Goal: Task Accomplishment & Management: Use online tool/utility

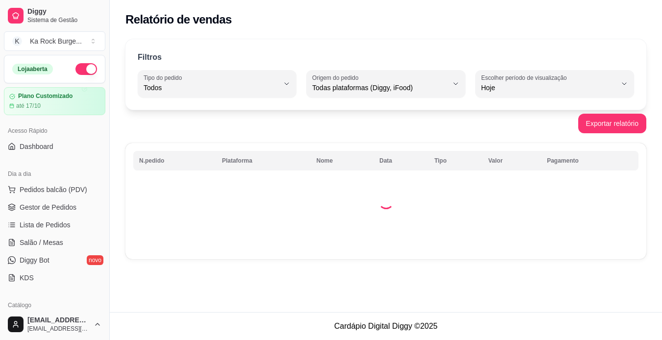
select select "ALL"
select select "0"
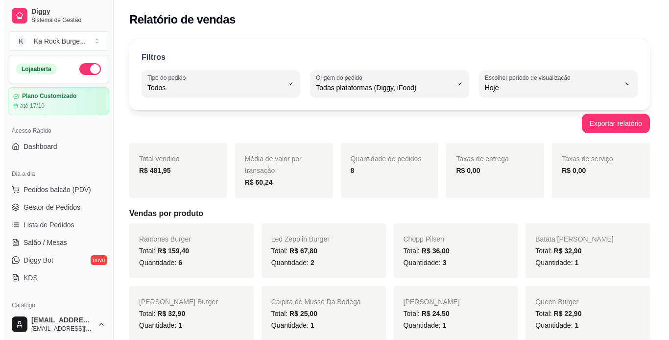
scroll to position [98, 0]
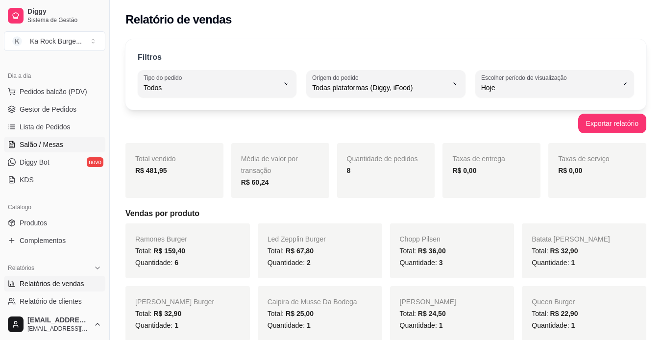
click at [30, 144] on span "Salão / Mesas" at bounding box center [42, 145] width 44 height 10
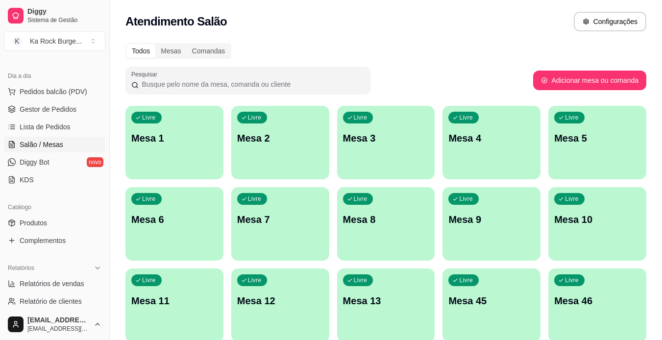
click at [191, 237] on div "Livre Mesa 6" at bounding box center [174, 218] width 98 height 62
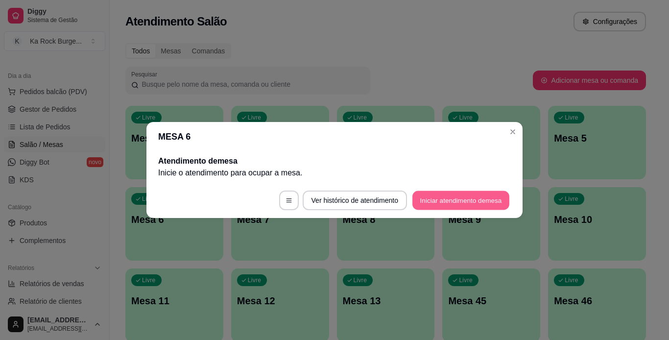
click at [467, 194] on button "Iniciar atendimento de mesa" at bounding box center [460, 200] width 97 height 19
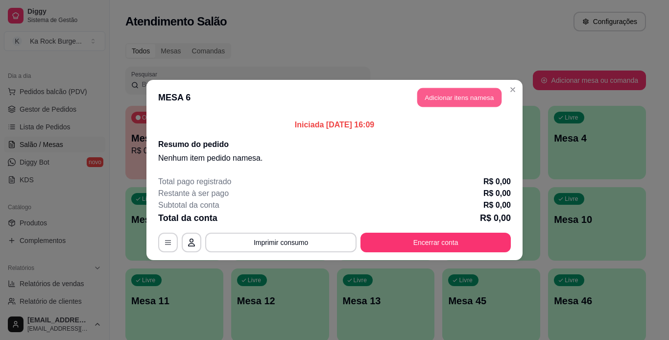
click at [495, 96] on button "Adicionar itens na mesa" at bounding box center [459, 97] width 84 height 19
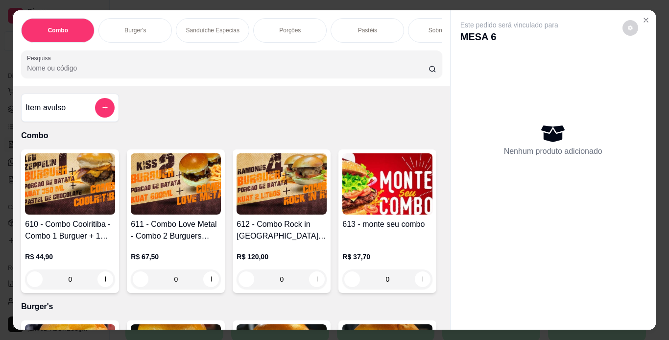
click at [296, 27] on p "Porções" at bounding box center [290, 30] width 22 height 8
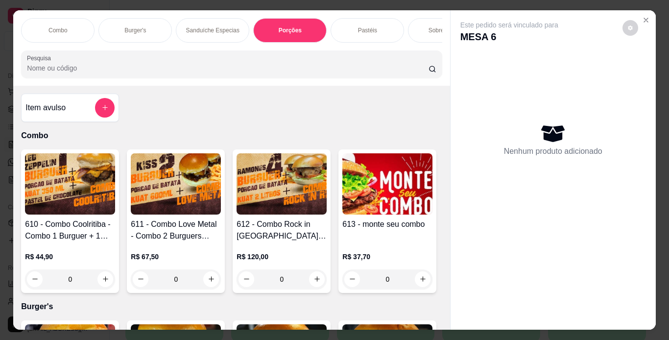
scroll to position [25, 0]
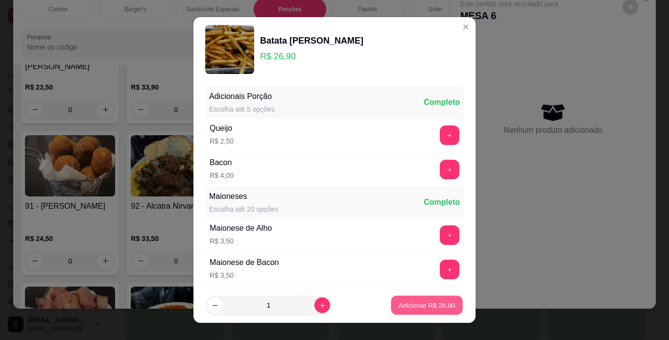
click at [434, 306] on p "Adicionar R$ 26,90" at bounding box center [427, 305] width 57 height 9
type input "1"
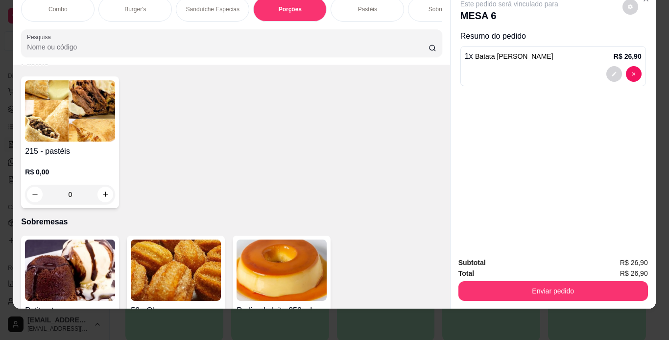
scroll to position [2530, 0]
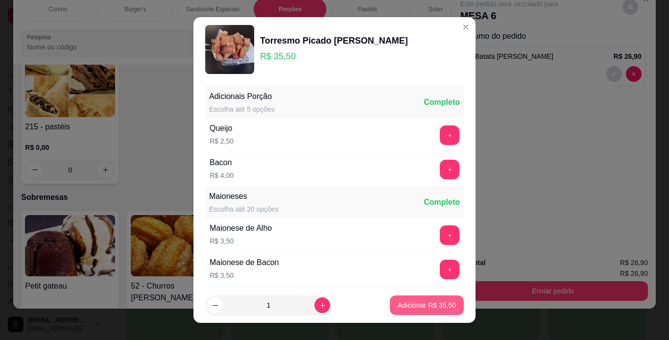
click at [432, 298] on button "Adicionar R$ 35,50" at bounding box center [427, 305] width 74 height 20
type input "1"
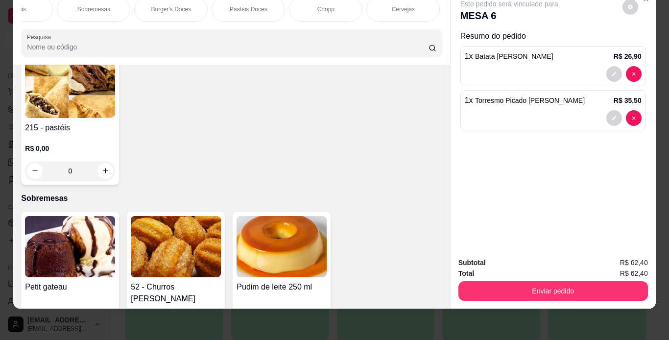
scroll to position [0, 353]
click at [334, 7] on div "Chopp" at bounding box center [324, 9] width 73 height 24
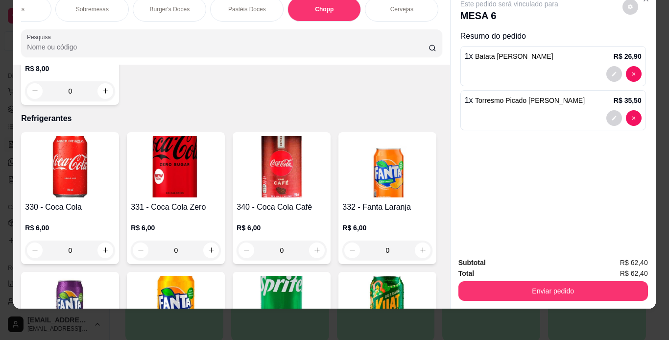
scroll to position [3873, 0]
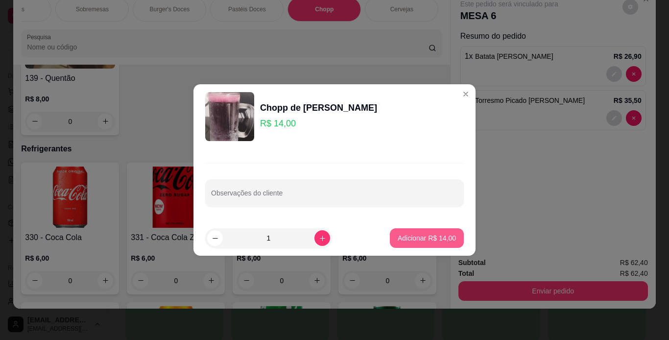
click at [432, 239] on p "Adicionar R$ 14,00" at bounding box center [427, 238] width 58 height 10
type input "1"
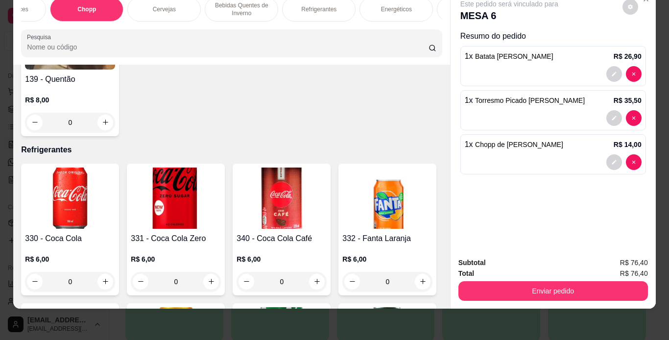
scroll to position [0, 607]
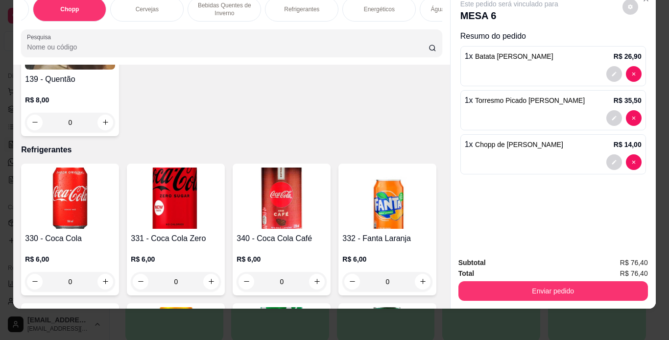
click at [308, 12] on div "Refrigerantes" at bounding box center [301, 9] width 73 height 24
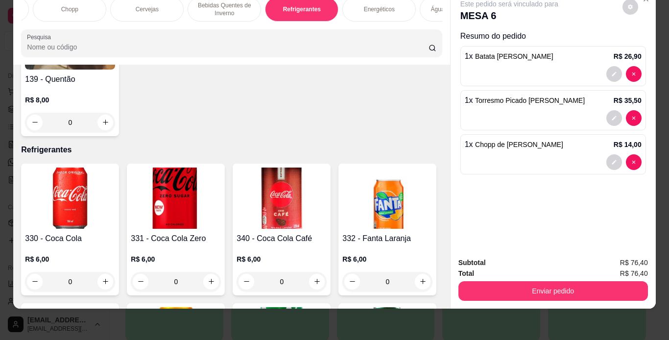
scroll to position [4754, 0]
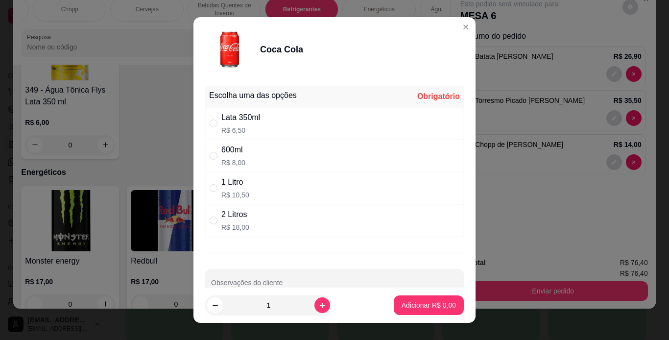
click at [236, 106] on div "Escolha uma das opções Obrigatório" at bounding box center [334, 97] width 259 height 22
drag, startPoint x: 235, startPoint y: 119, endPoint x: 316, endPoint y: 202, distance: 116.7
click at [235, 119] on div "Lata 350ml" at bounding box center [240, 118] width 39 height 12
radio input "true"
click at [434, 311] on button "Adicionar R$ 6,50" at bounding box center [429, 305] width 68 height 19
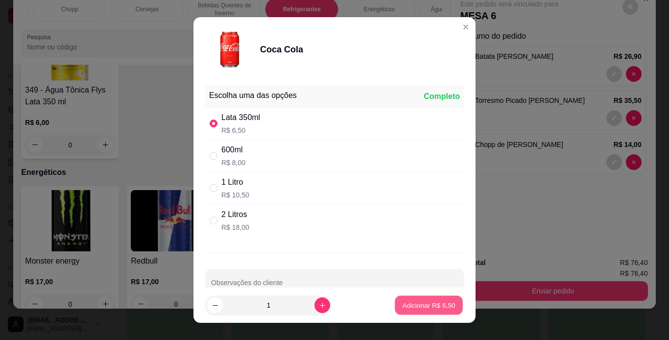
type input "1"
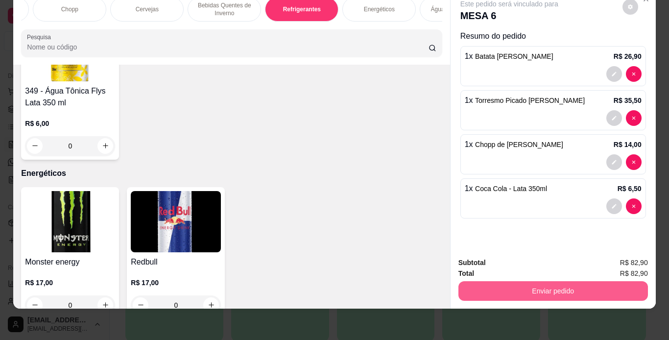
click at [498, 281] on button "Enviar pedido" at bounding box center [553, 291] width 190 height 20
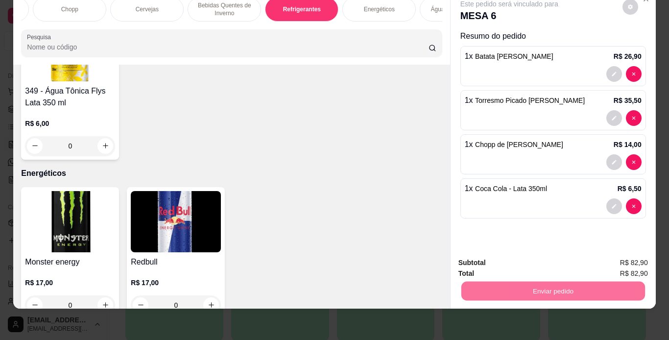
click at [630, 259] on button "Enviar pedido" at bounding box center [623, 259] width 54 height 18
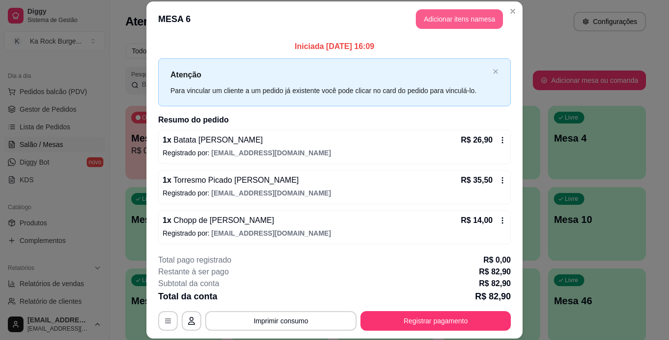
click at [457, 26] on button "Adicionar itens na mesa" at bounding box center [459, 19] width 87 height 20
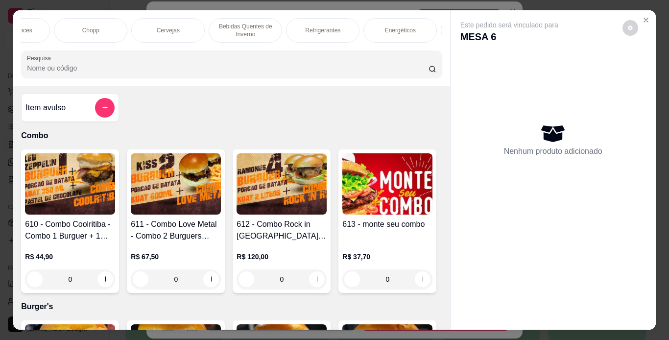
scroll to position [0, 551]
click at [133, 29] on div "Chopp" at bounding box center [125, 30] width 73 height 24
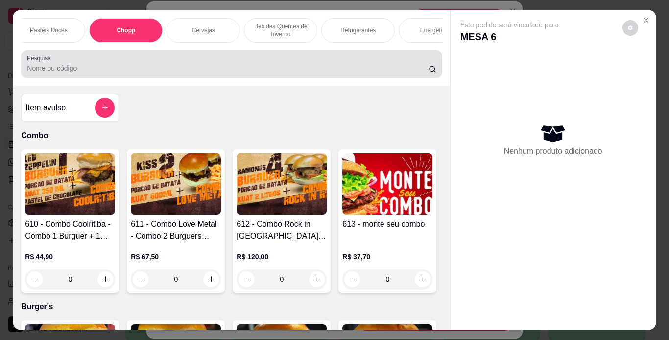
scroll to position [25, 0]
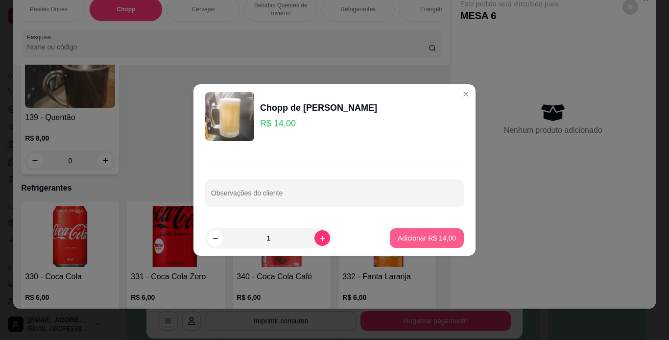
click at [413, 231] on button "Adicionar R$ 14,00" at bounding box center [427, 238] width 74 height 20
type input "1"
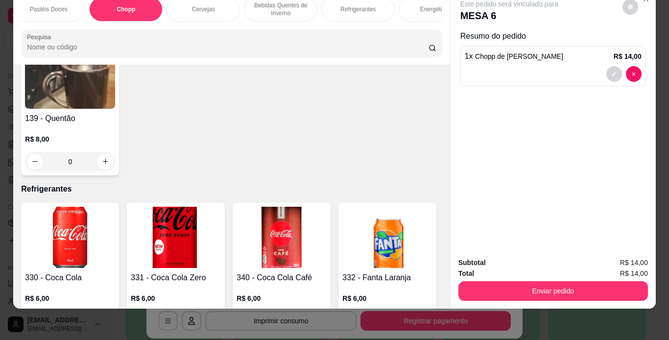
click at [500, 279] on div "Enviar pedido" at bounding box center [553, 290] width 190 height 22
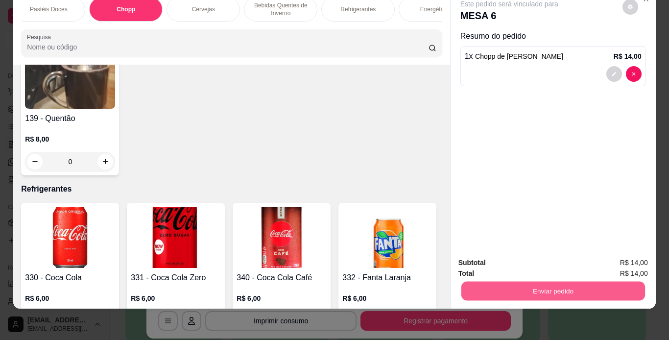
click at [507, 282] on button "Enviar pedido" at bounding box center [553, 291] width 184 height 19
click at [628, 263] on button "Enviar pedido" at bounding box center [622, 259] width 55 height 19
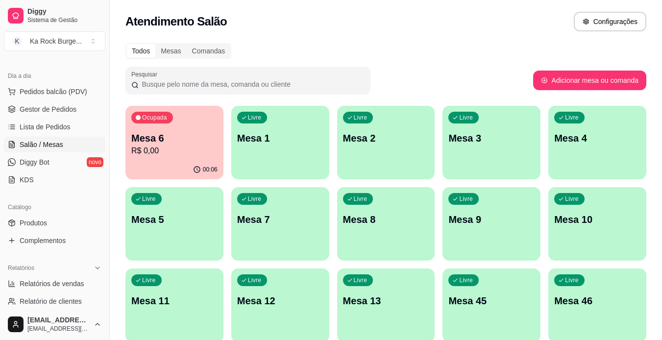
click at [405, 231] on div "Livre Mesa 8" at bounding box center [386, 218] width 98 height 62
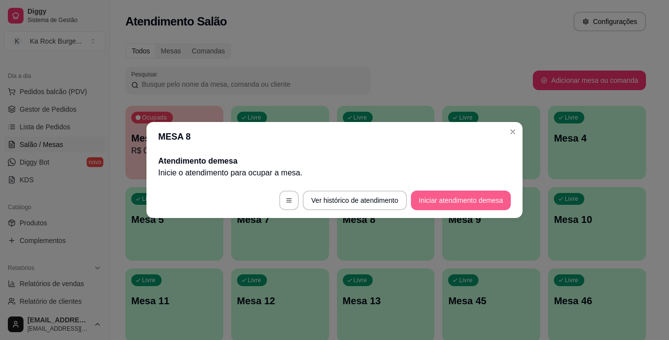
click at [465, 206] on button "Iniciar atendimento de mesa" at bounding box center [461, 201] width 100 height 20
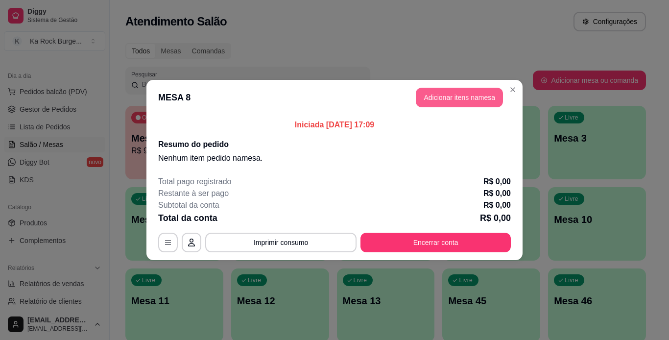
click at [427, 102] on button "Adicionar itens na mesa" at bounding box center [459, 98] width 87 height 20
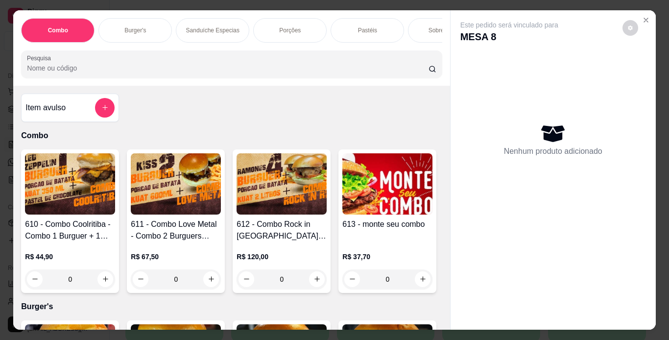
click at [291, 31] on div "Porções" at bounding box center [289, 30] width 73 height 24
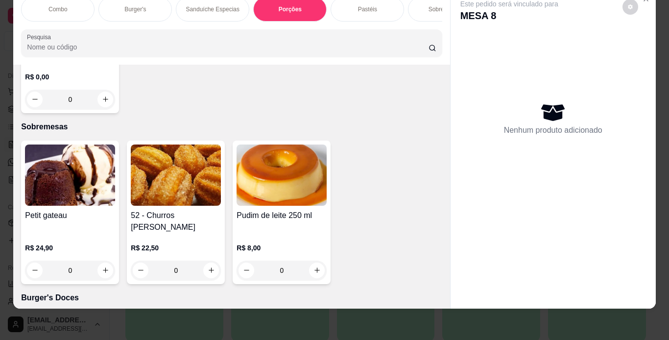
scroll to position [2609, 0]
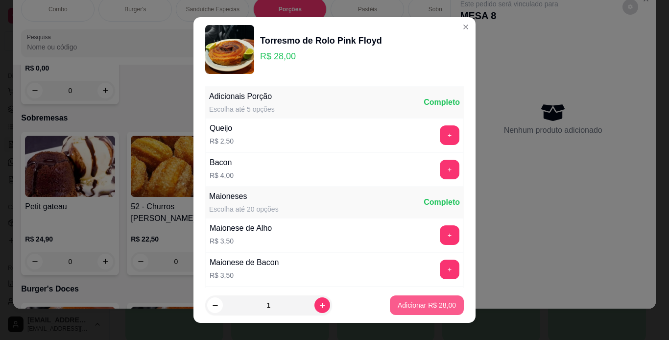
click at [398, 308] on p "Adicionar R$ 28,00" at bounding box center [427, 305] width 58 height 10
type input "1"
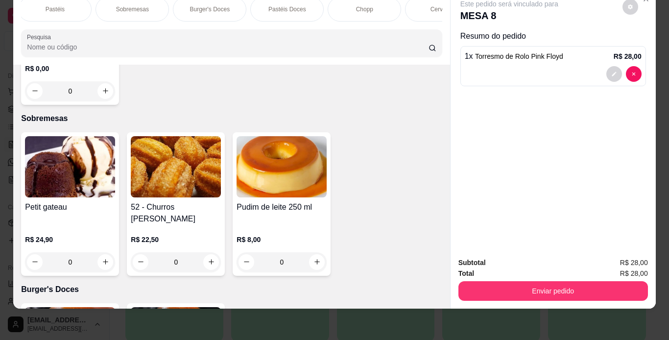
scroll to position [0, 372]
click at [300, 5] on p "Chopp" at bounding box center [304, 9] width 17 height 8
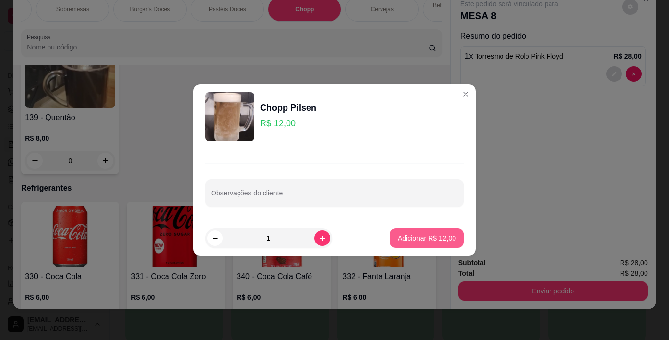
click at [423, 240] on p "Adicionar R$ 12,00" at bounding box center [427, 238] width 58 height 10
type input "1"
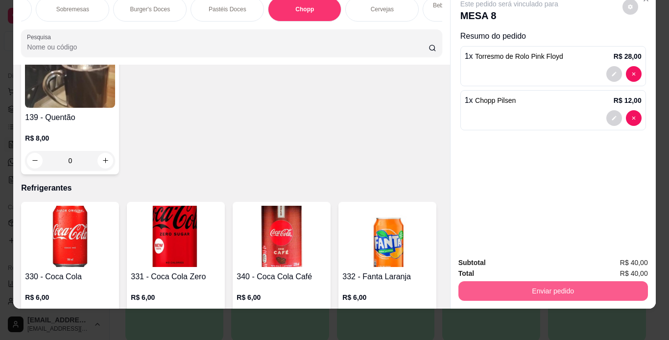
click at [484, 287] on button "Enviar pedido" at bounding box center [553, 291] width 190 height 20
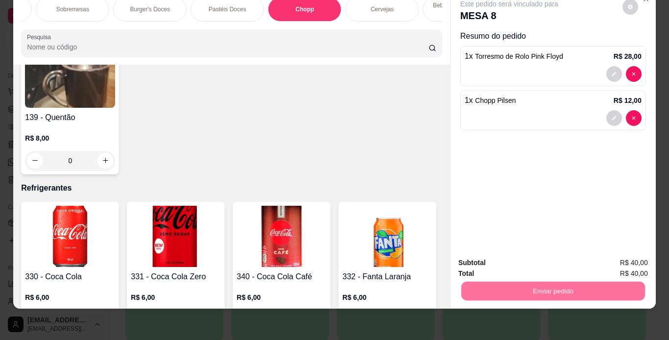
click at [536, 251] on button "Registrar cliente" at bounding box center [557, 259] width 65 height 19
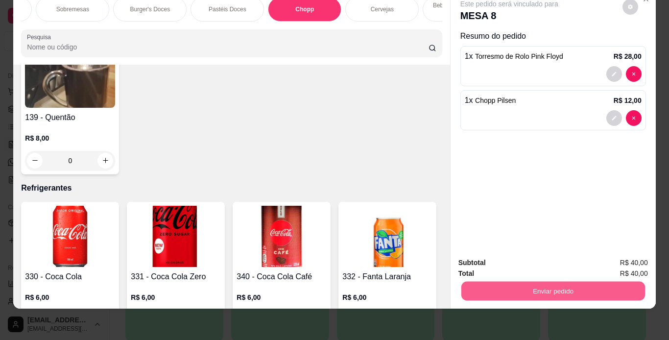
click at [595, 282] on button "Enviar pedido" at bounding box center [553, 291] width 184 height 19
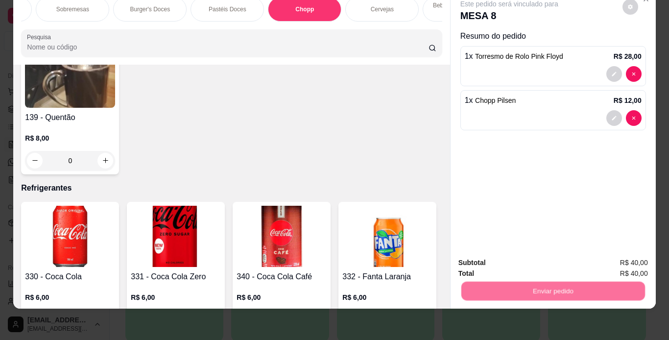
click at [619, 256] on button "Enviar pedido" at bounding box center [623, 259] width 54 height 18
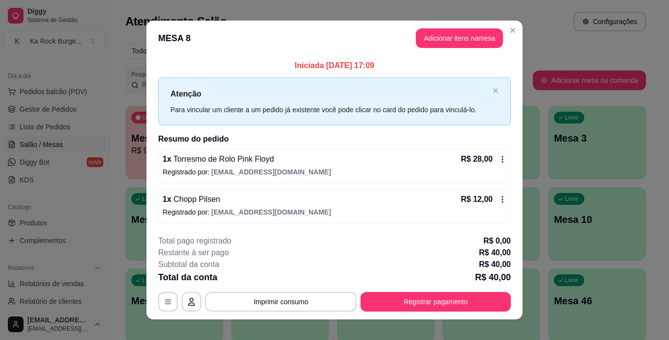
click at [464, 49] on header "MESA 8 Adicionar itens na mesa" at bounding box center [334, 38] width 376 height 35
click at [464, 35] on button "Adicionar itens na mesa" at bounding box center [459, 38] width 87 height 20
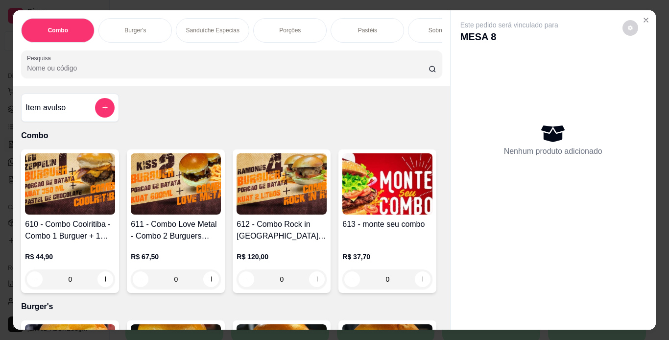
scroll to position [0, 368]
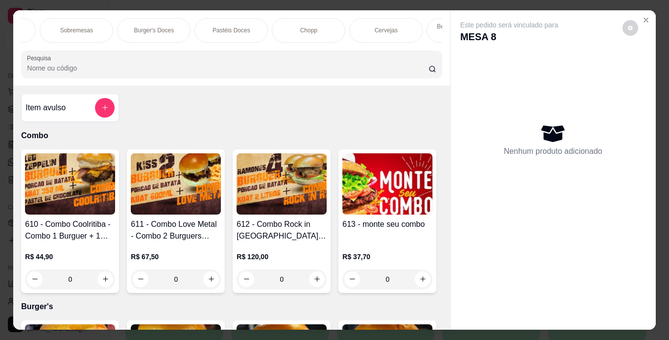
click at [300, 26] on p "Chopp" at bounding box center [308, 30] width 17 height 8
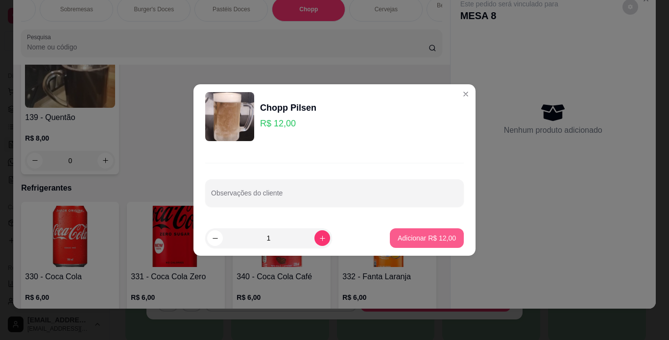
click at [425, 243] on button "Adicionar R$ 12,00" at bounding box center [427, 238] width 74 height 20
type input "1"
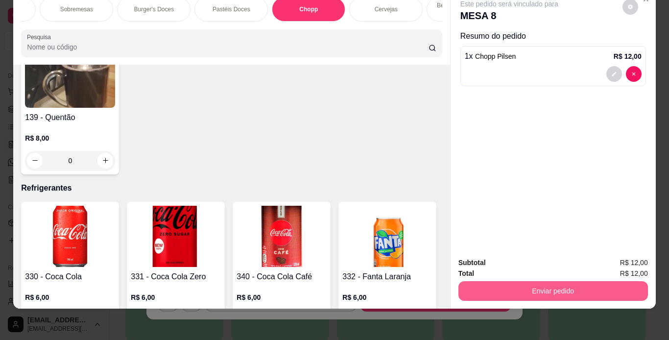
click at [521, 283] on button "Enviar pedido" at bounding box center [553, 291] width 190 height 20
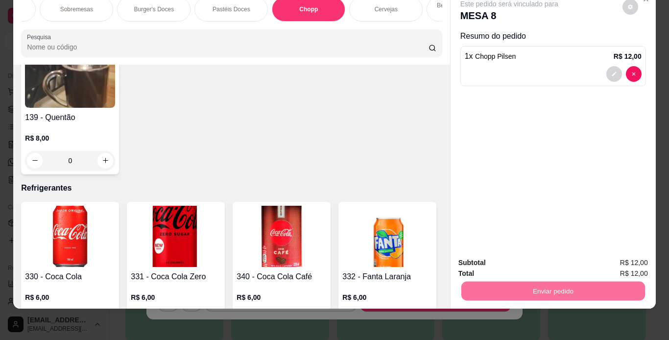
click at [617, 259] on button "Enviar pedido" at bounding box center [622, 259] width 55 height 19
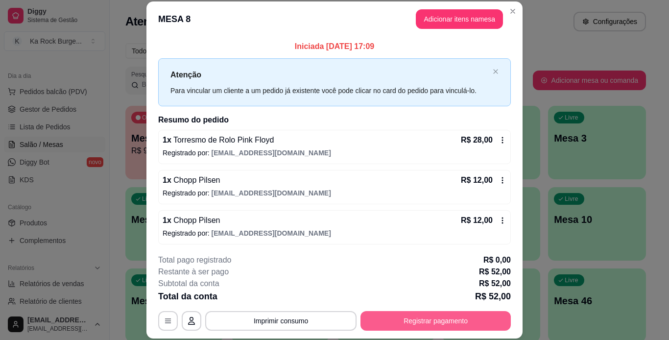
click at [460, 319] on button "Registrar pagamento" at bounding box center [435, 321] width 150 height 20
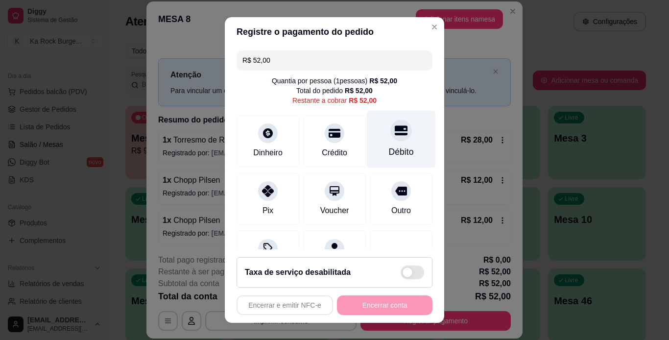
click at [383, 143] on div "Débito" at bounding box center [401, 138] width 69 height 57
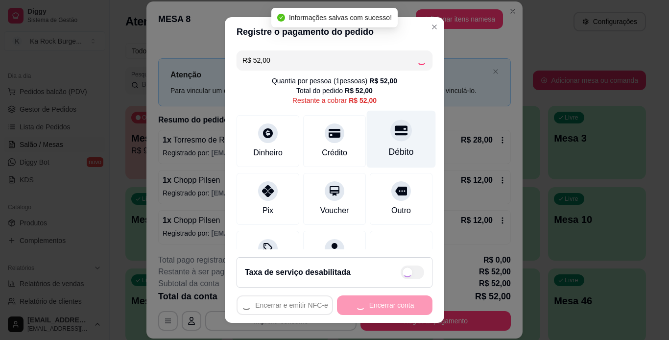
type input "R$ 0,00"
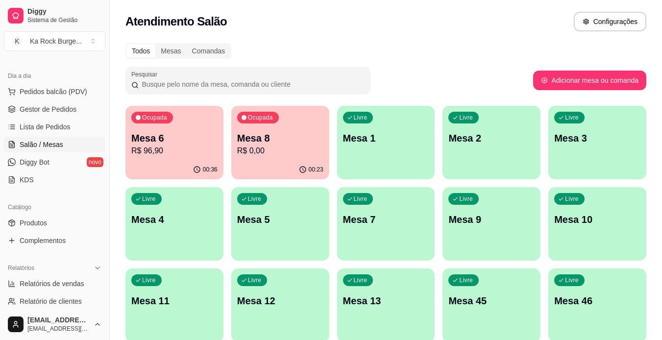
click at [183, 132] on p "Mesa 6" at bounding box center [174, 138] width 86 height 14
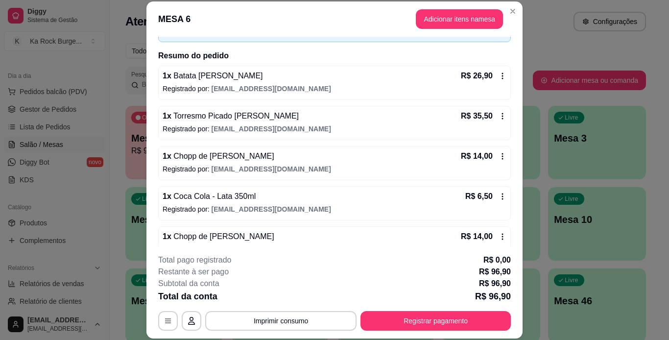
scroll to position [82, 0]
